Goal: Task Accomplishment & Management: Use online tool/utility

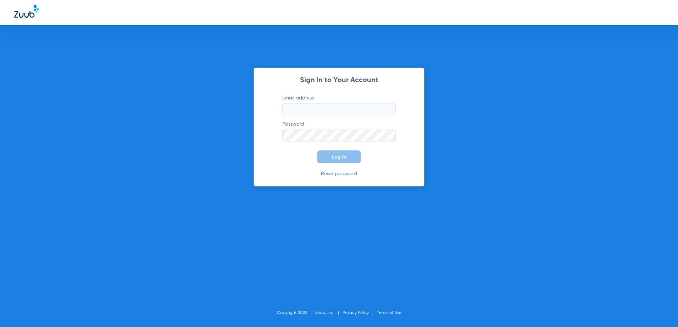
type input "[EMAIL_ADDRESS][DOMAIN_NAME]"
click at [331, 154] on button "Log In" at bounding box center [338, 157] width 43 height 13
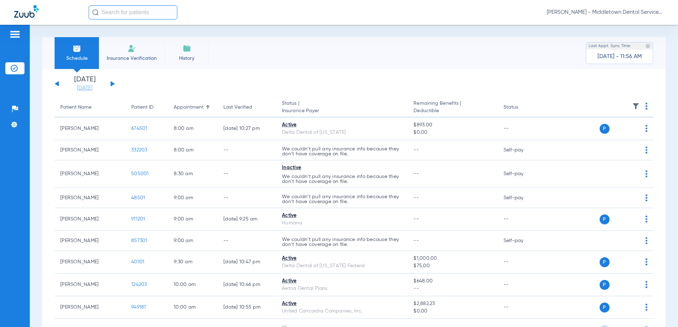
click at [91, 88] on link "[DATE]" at bounding box center [84, 88] width 43 height 7
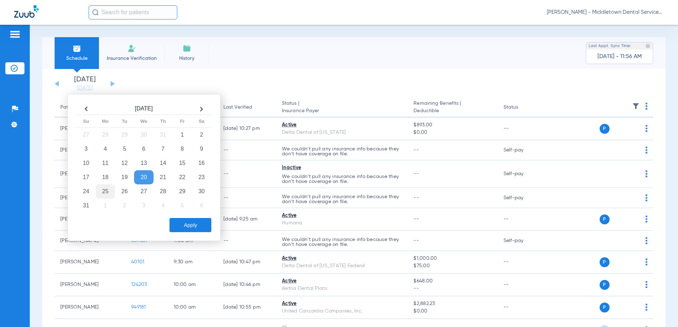
click at [105, 191] on td "25" at bounding box center [105, 192] width 19 height 14
click at [183, 219] on button "Apply" at bounding box center [190, 225] width 42 height 14
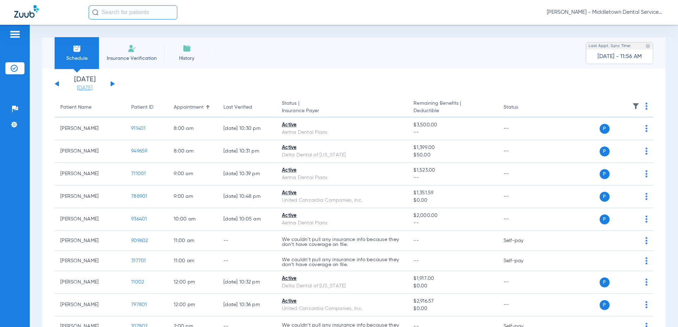
click at [93, 88] on link "[DATE]" at bounding box center [84, 88] width 43 height 7
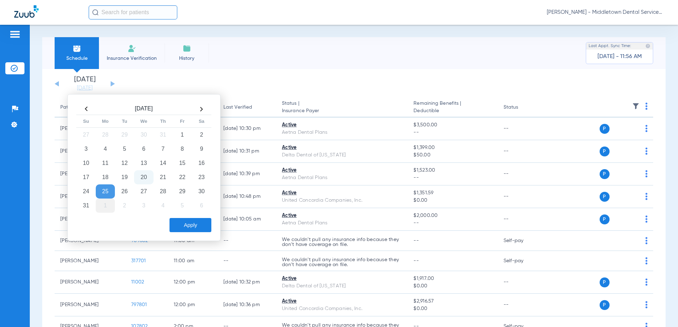
click at [105, 208] on td "1" at bounding box center [105, 206] width 19 height 14
click at [103, 148] on td "8" at bounding box center [105, 149] width 19 height 14
click at [105, 159] on td "15" at bounding box center [105, 163] width 19 height 14
click at [183, 222] on button "Apply" at bounding box center [190, 225] width 42 height 14
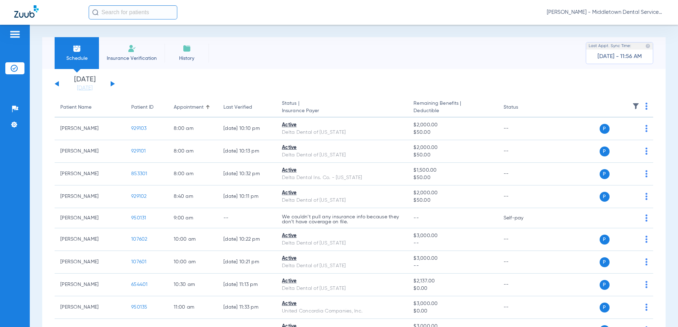
click at [111, 84] on button at bounding box center [113, 83] width 4 height 5
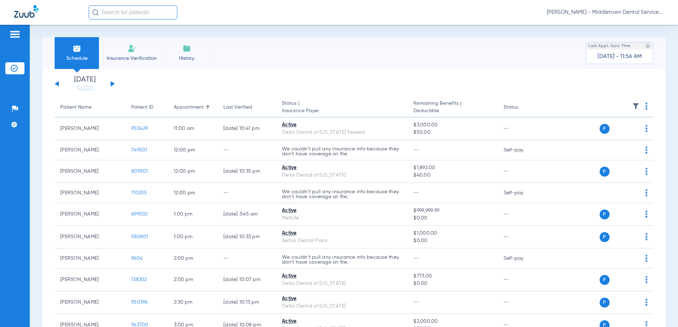
click at [114, 81] on div "[DATE] [DATE] [DATE] [DATE] [DATE] [DATE] [DATE] [DATE] [DATE] [DATE] [DATE] [D…" at bounding box center [85, 84] width 60 height 16
click at [113, 83] on button at bounding box center [113, 83] width 4 height 5
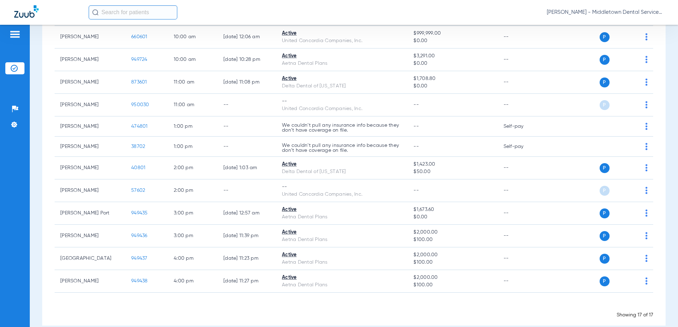
scroll to position [35, 0]
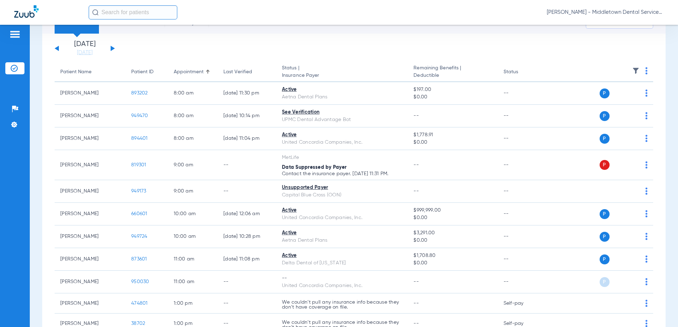
click at [113, 47] on div "[DATE] [DATE] [DATE] [DATE] [DATE] [DATE] [DATE] [DATE] [DATE] [DATE] [DATE] [D…" at bounding box center [85, 49] width 60 height 16
click at [112, 49] on button at bounding box center [113, 48] width 4 height 5
